Goal: Task Accomplishment & Management: Manage account settings

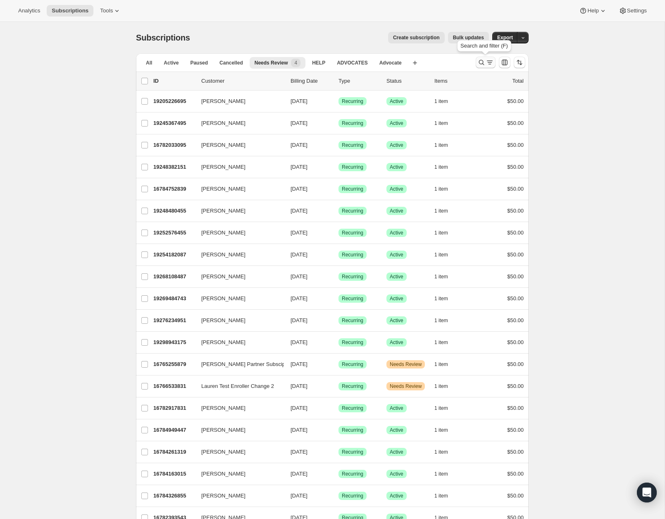
click at [479, 63] on icon "Search and filter results" at bounding box center [481, 62] width 8 height 8
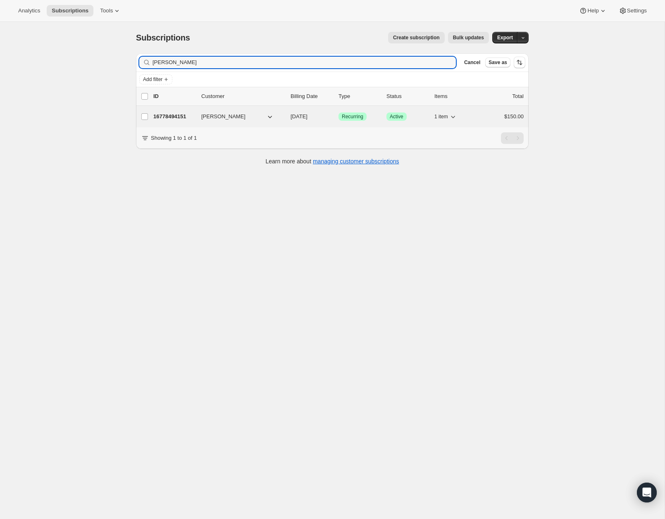
type input "[PERSON_NAME]"
click at [181, 117] on p "16778494151" at bounding box center [173, 116] width 41 height 8
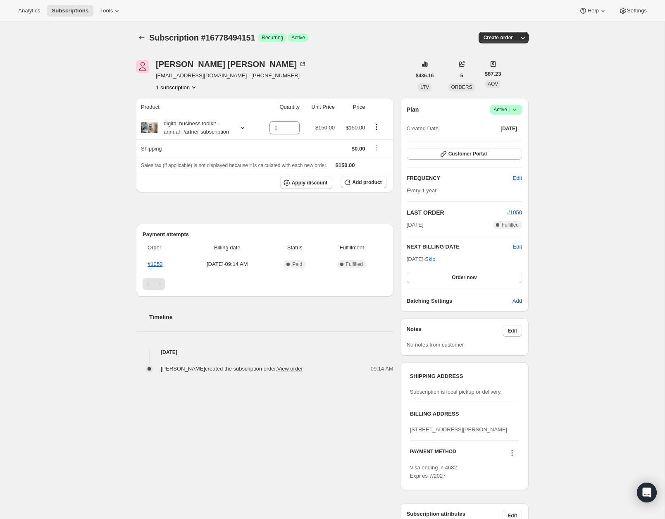
click at [516, 110] on icon at bounding box center [514, 109] width 8 height 8
click at [544, 107] on div "Subscription #16778494151. This page is ready Subscription #16778494151 Success…" at bounding box center [332, 330] width 665 height 616
click at [511, 457] on icon at bounding box center [512, 452] width 8 height 8
click at [558, 122] on div "Subscription #16778494151. This page is ready Subscription #16778494151 Success…" at bounding box center [332, 330] width 665 height 616
click at [512, 467] on div "SHIPPING ADDRESS Subscription is local pickup or delivery. BILLING ADDRESS [STR…" at bounding box center [464, 426] width 129 height 128
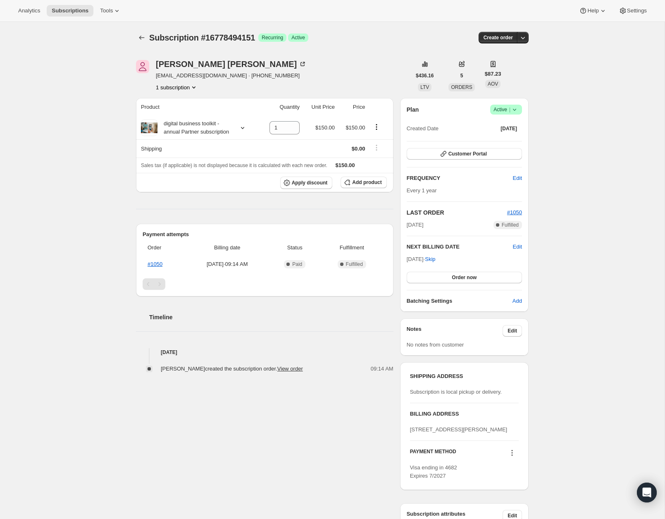
click at [512, 453] on icon at bounding box center [512, 452] width 1 height 1
click at [553, 174] on div "Subscription #16778494151. This page is ready Subscription #16778494151 Success…" at bounding box center [332, 330] width 665 height 616
